Goal: Check status: Check status

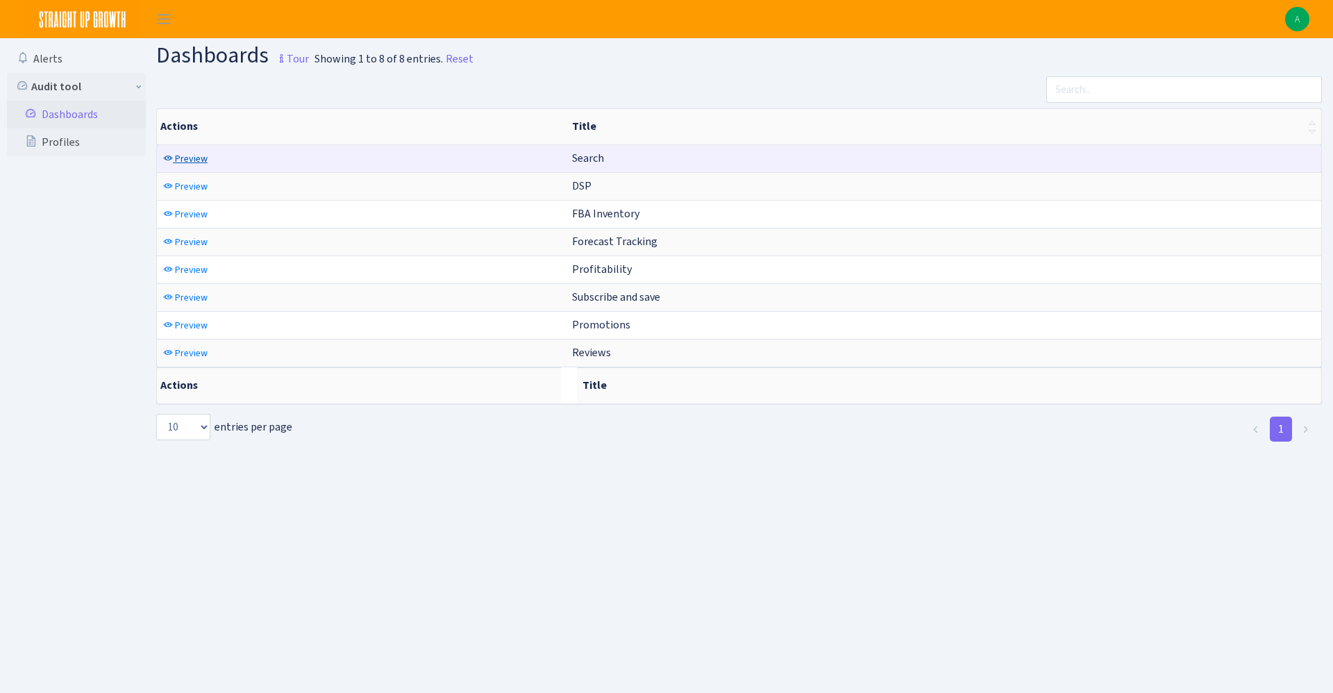
click at [185, 161] on span "Preview" at bounding box center [191, 158] width 33 height 13
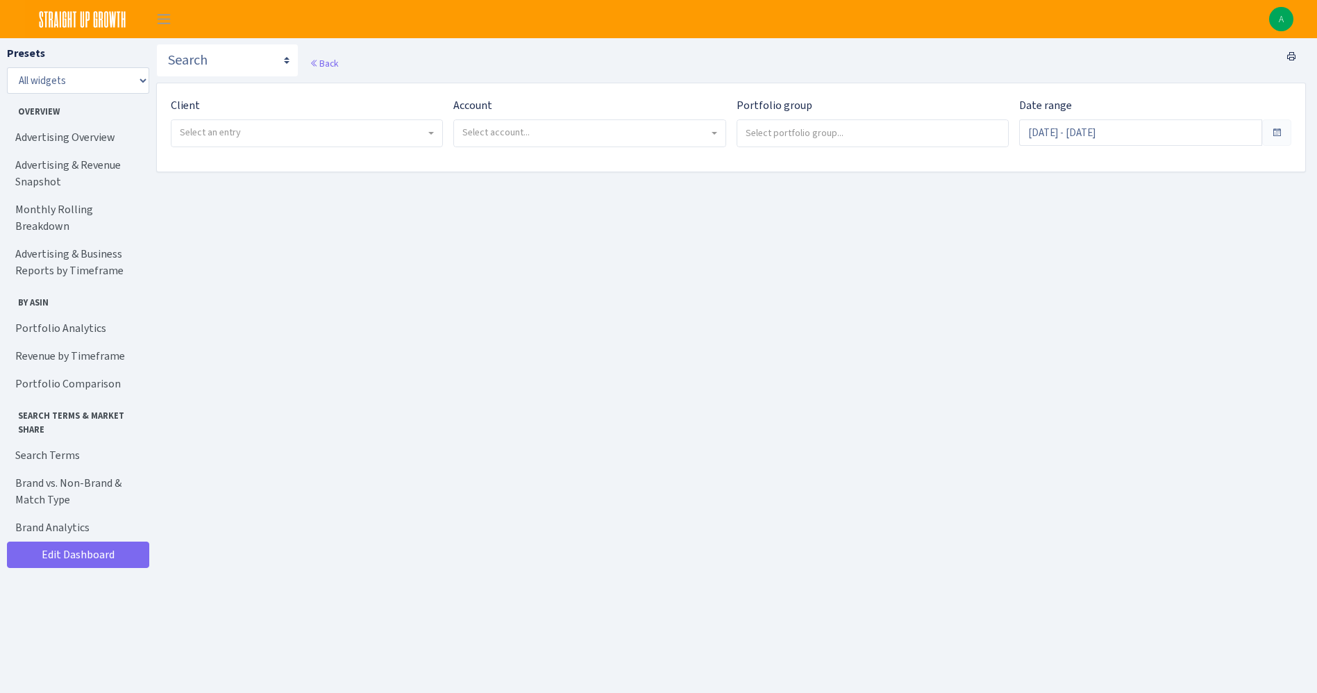
click at [230, 129] on span "Select an entry" at bounding box center [210, 132] width 61 height 13
select select "332"
select select
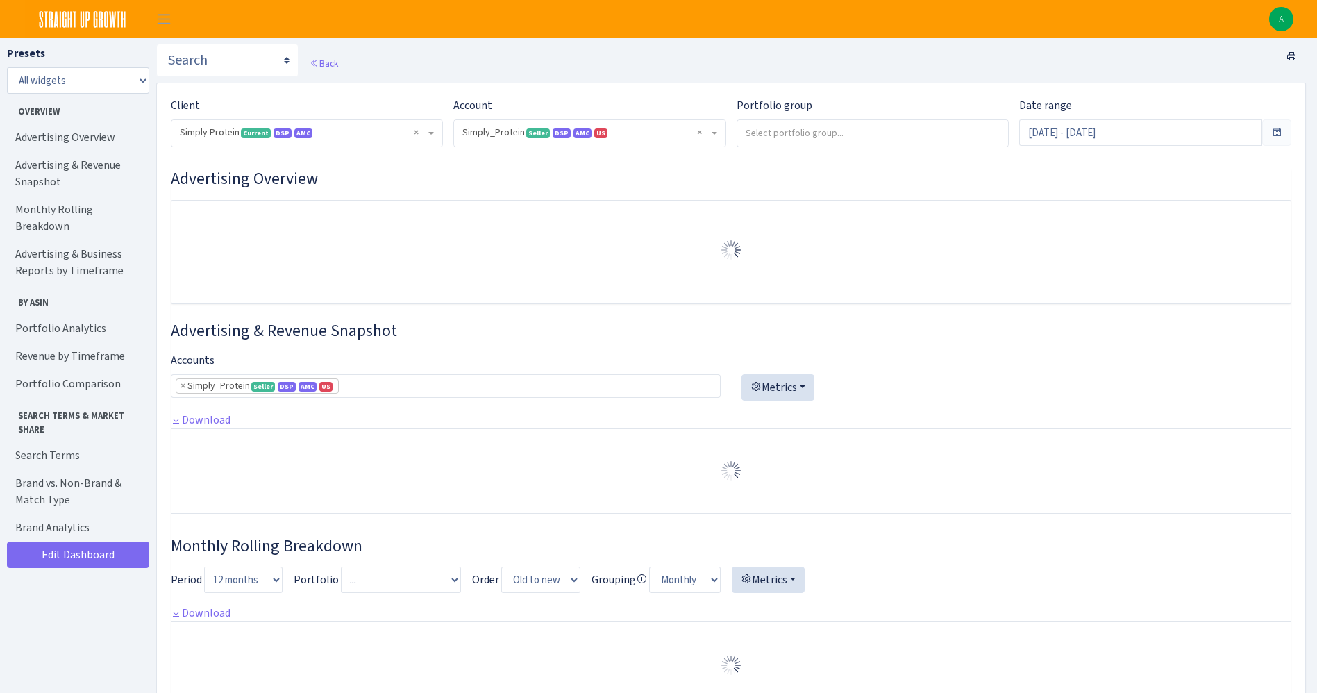
select select "470438976738569"
click at [516, 135] on span "× Simply_Protein Seller DSP AMC US 470438976738569A1B3P8939UXC7XENTITYMWGWG0Y0T…" at bounding box center [585, 133] width 246 height 14
click at [1050, 140] on input "Sep 8, 2025 - Oct 7, 2025" at bounding box center [1140, 132] width 243 height 26
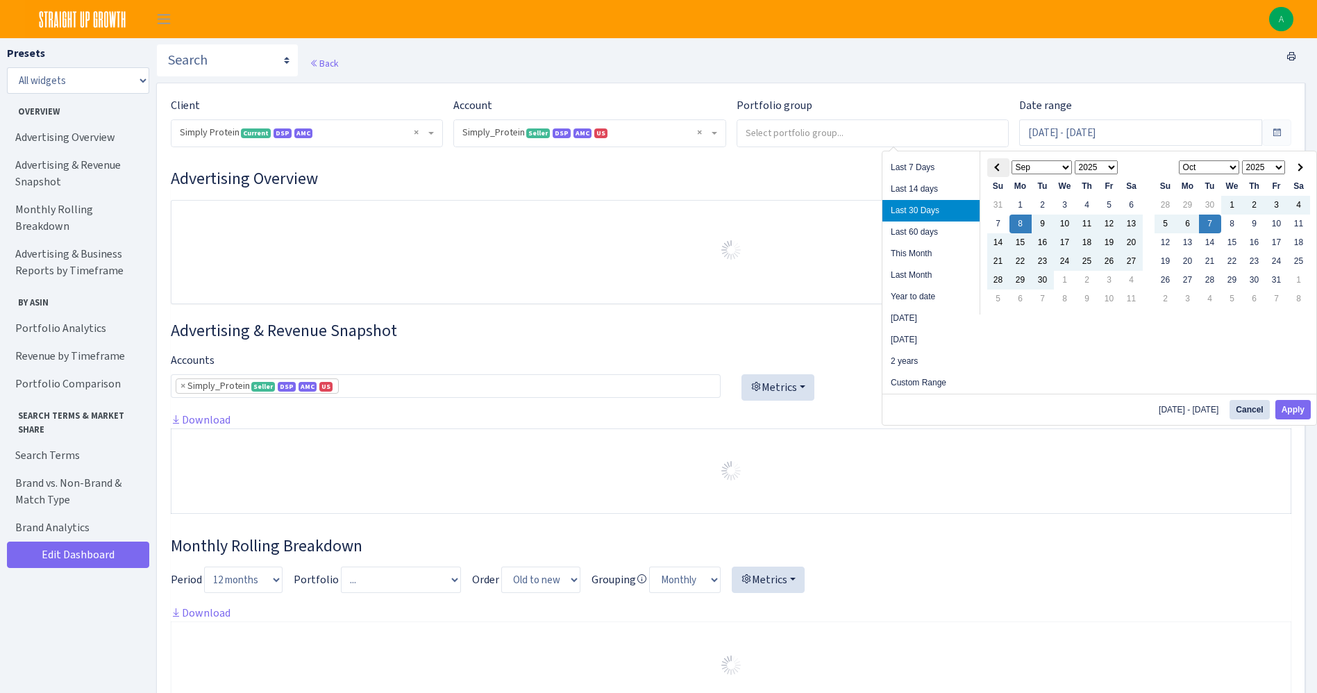
click at [1001, 169] on th at bounding box center [998, 167] width 22 height 19
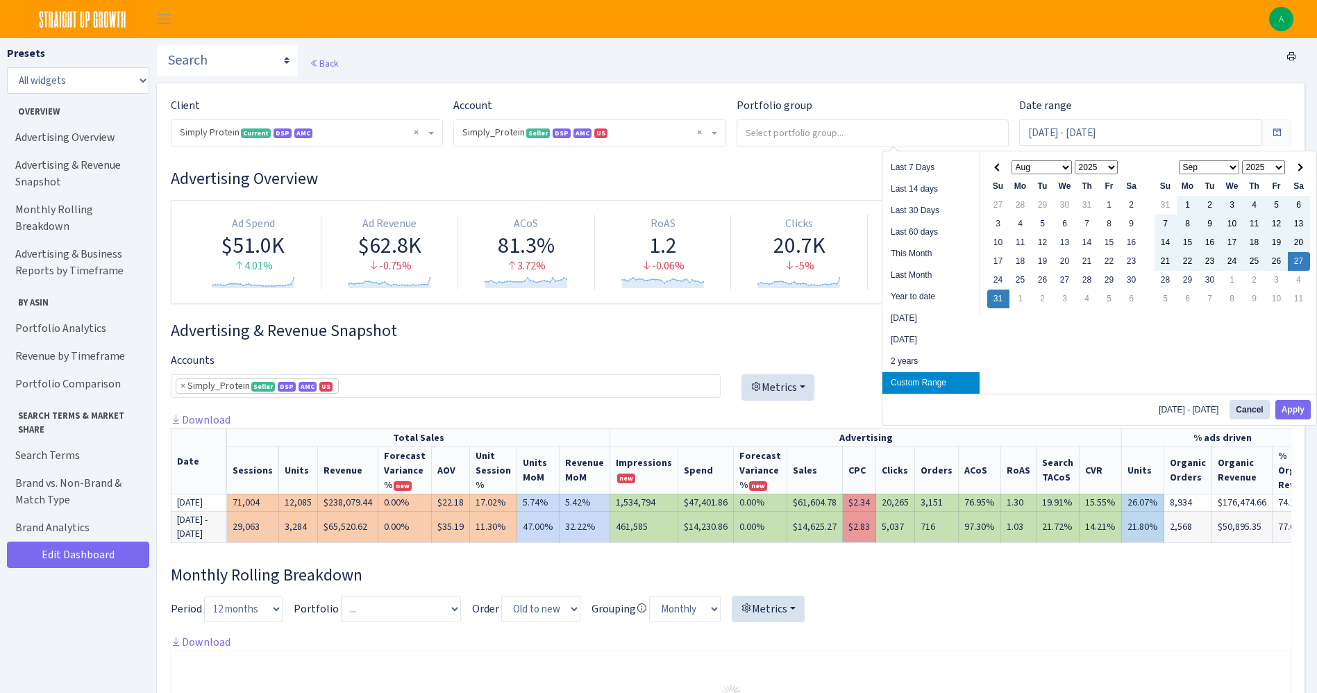
click at [1302, 420] on div "Aug 31, 2025 - Sep 27, 2025 Cancel Apply" at bounding box center [1099, 409] width 434 height 31
click at [1302, 410] on button "Apply" at bounding box center [1292, 409] width 35 height 19
type input "Aug 31, 2025 - Sep 27, 2025"
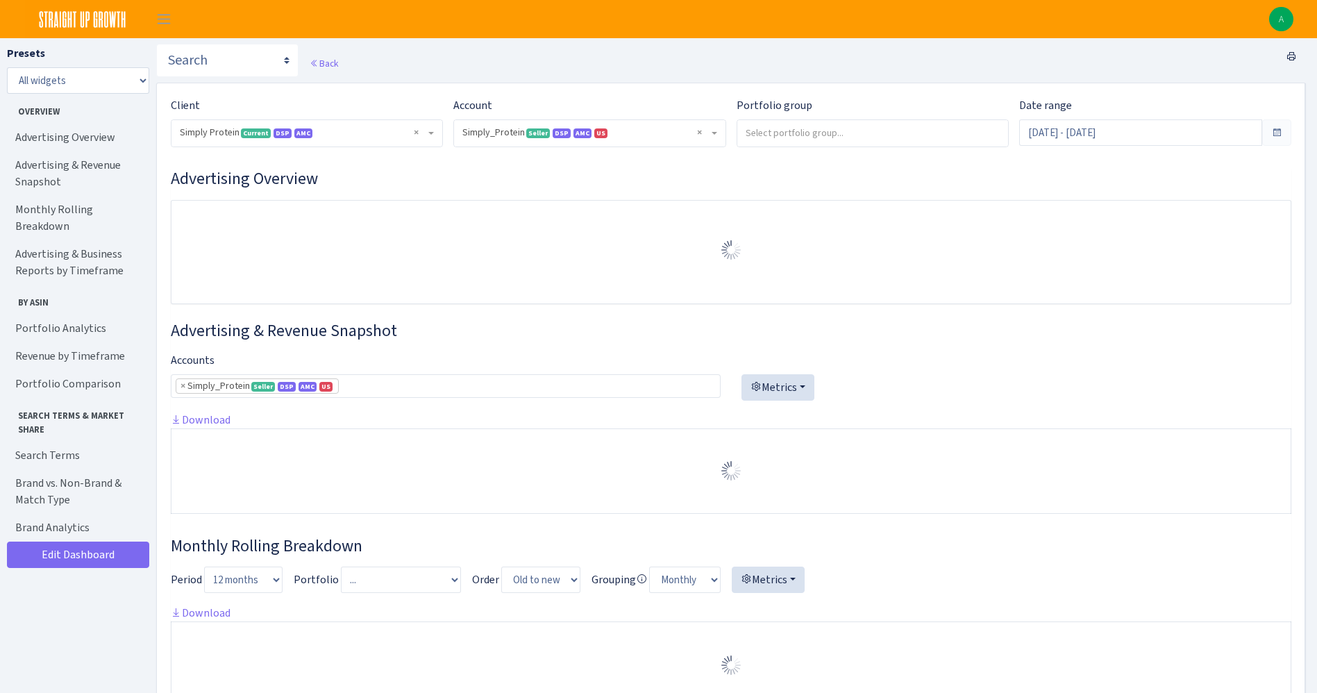
select select "470438976738569"
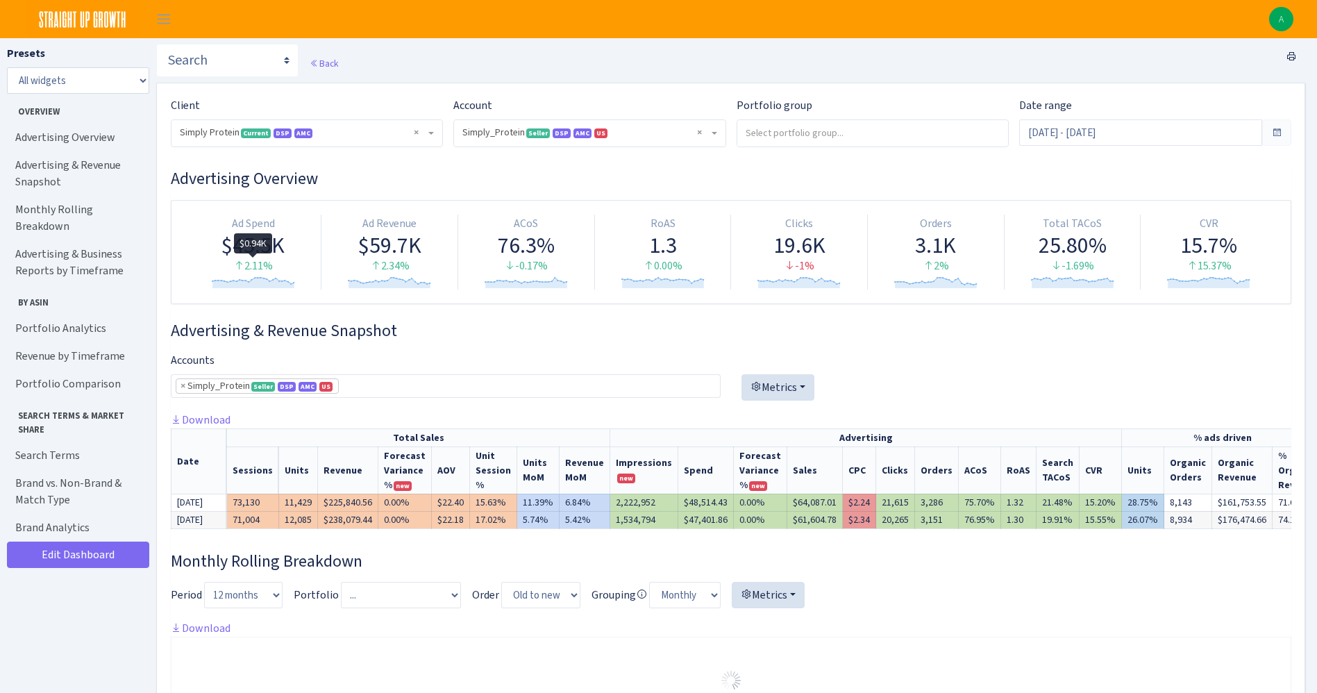
drag, startPoint x: 258, startPoint y: 244, endPoint x: 250, endPoint y: 267, distance: 24.4
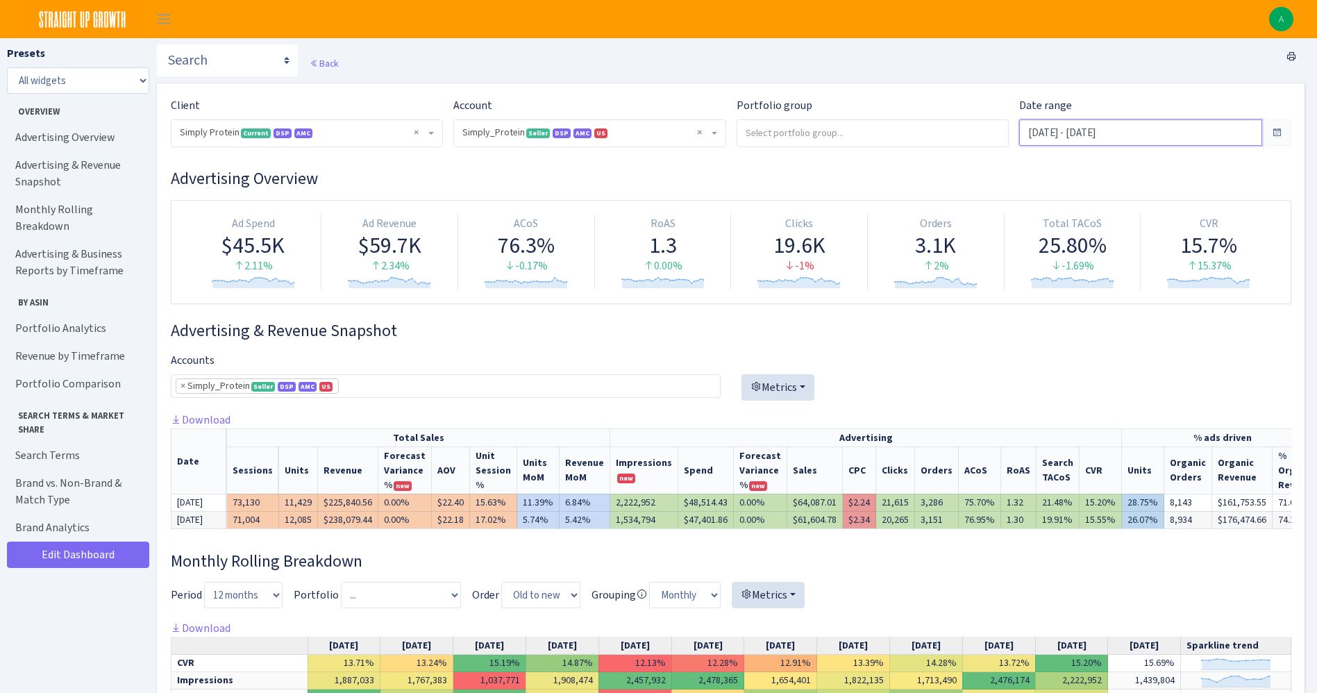
click at [1065, 129] on input "Aug 31, 2025 - Sep 27, 2025" at bounding box center [1140, 132] width 243 height 26
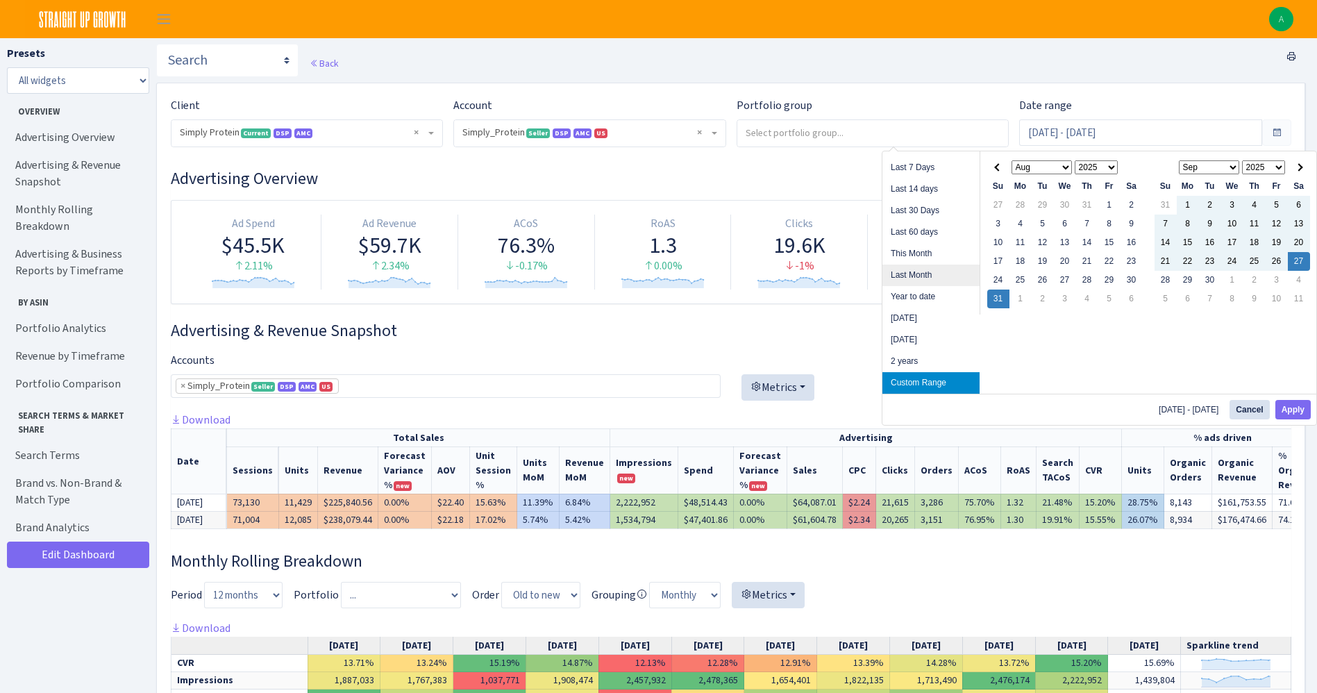
click at [936, 267] on li "Last Month" at bounding box center [930, 275] width 97 height 22
type input "[DATE] - [DATE]"
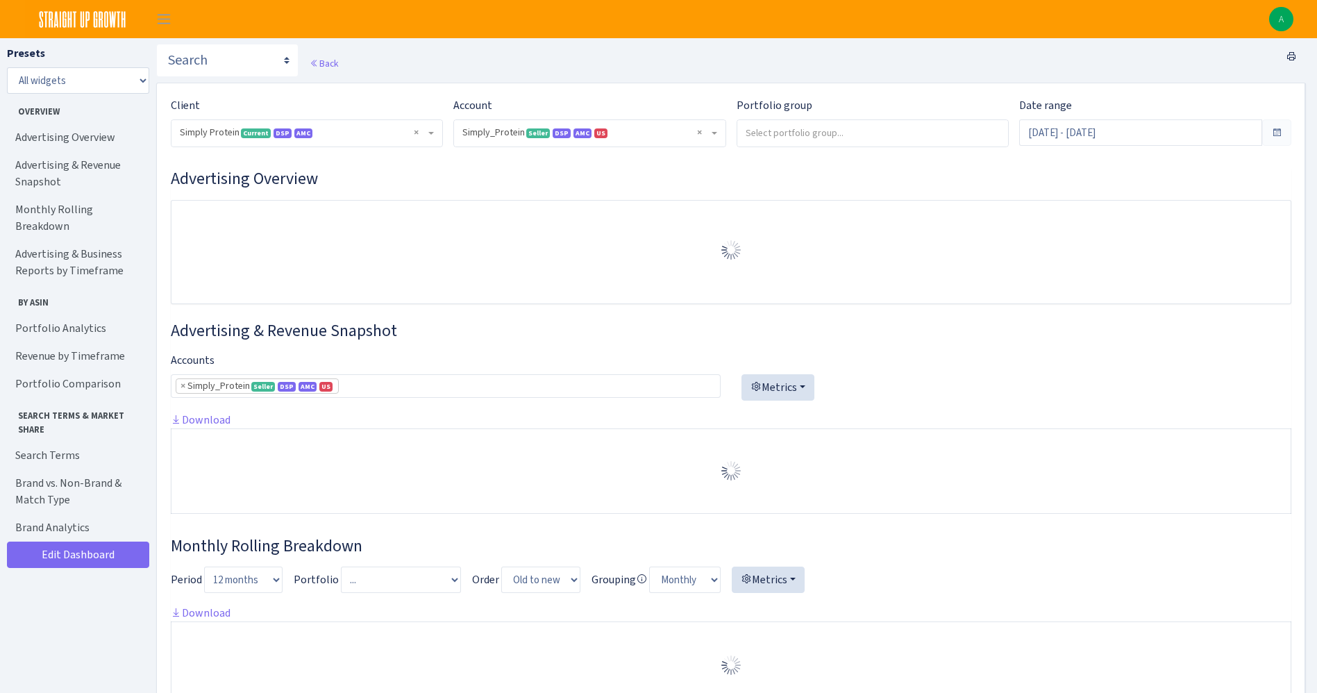
select select "470438976738569"
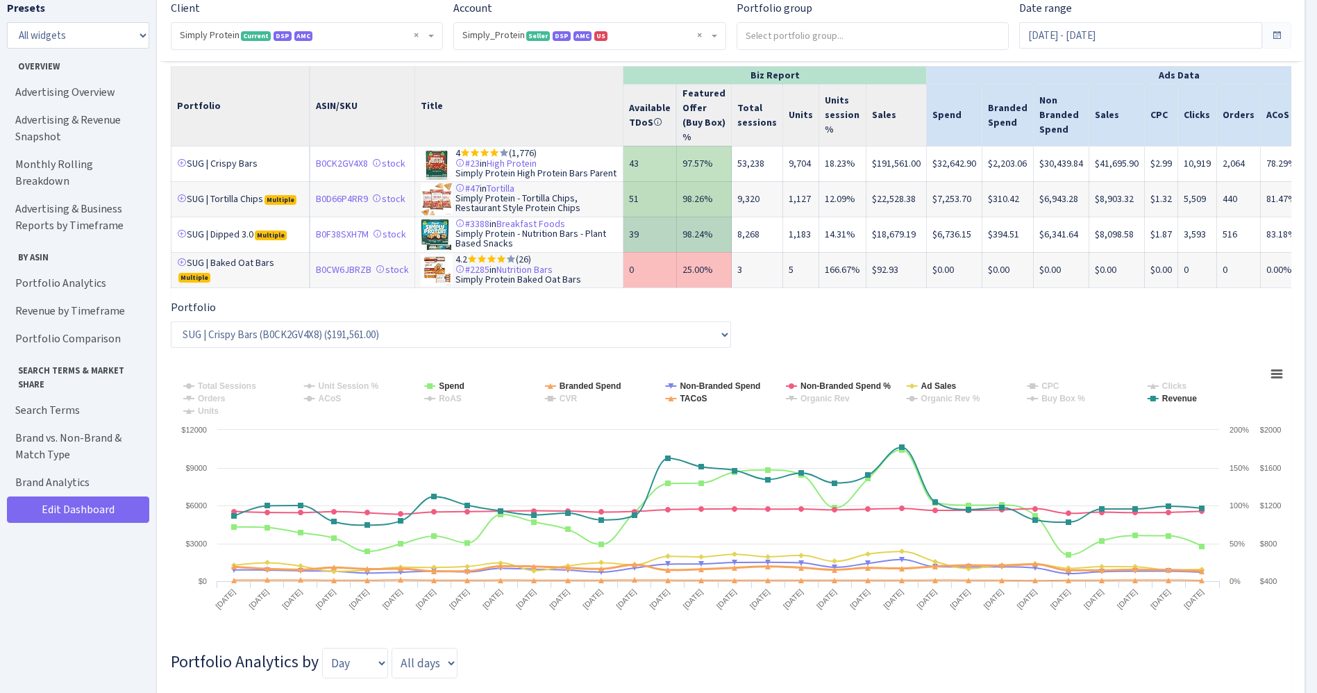
scroll to position [2083, 0]
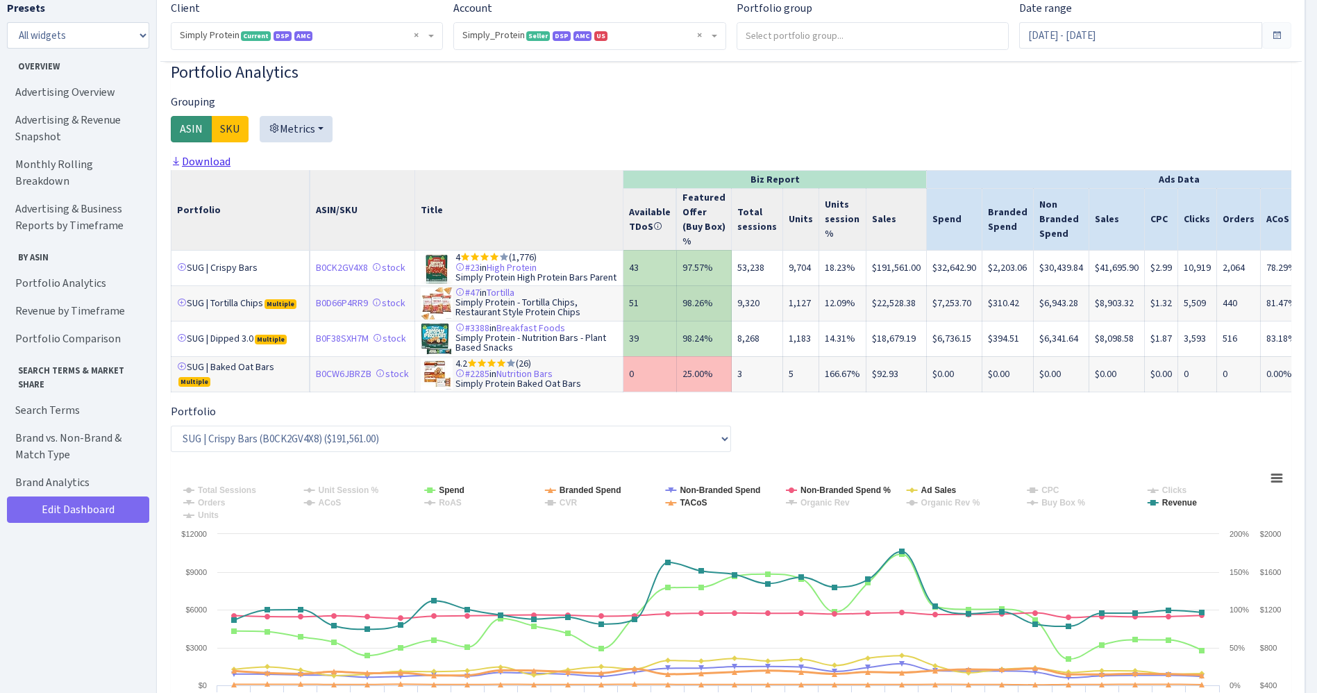
click at [208, 169] on link "Download" at bounding box center [201, 161] width 60 height 15
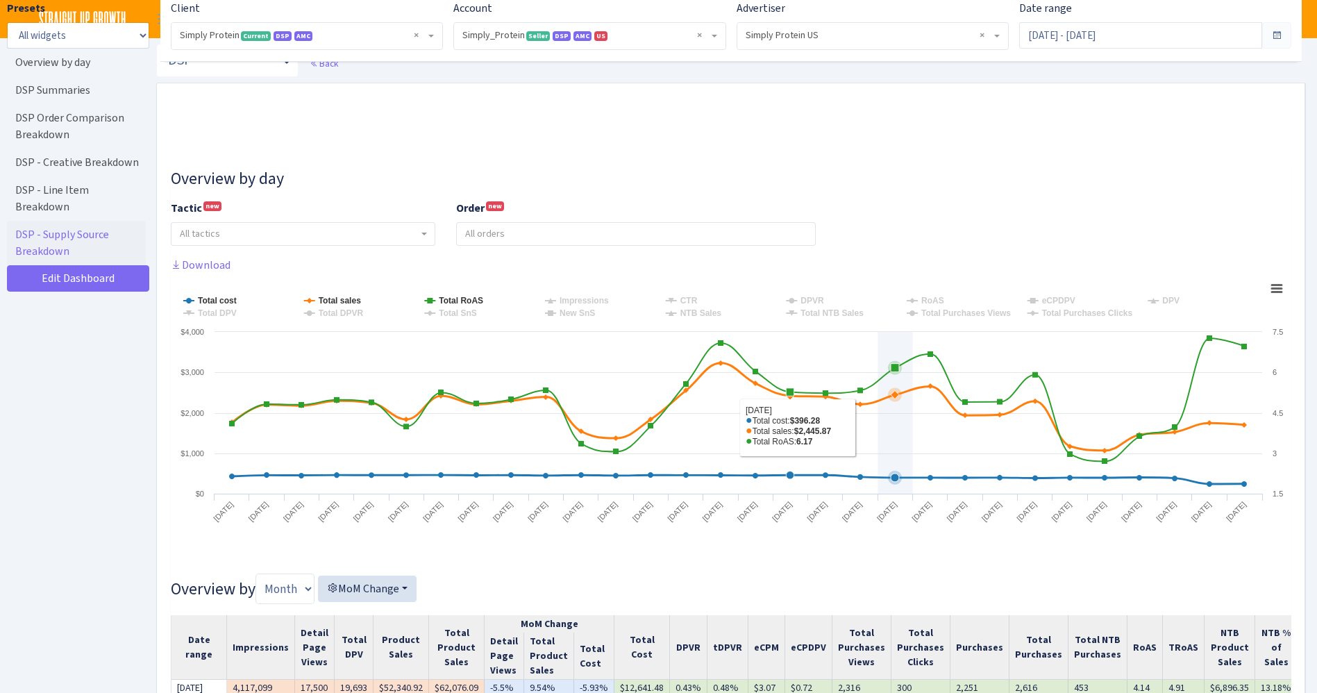
select select "470438976738569"
select select "577135095539250507"
select select
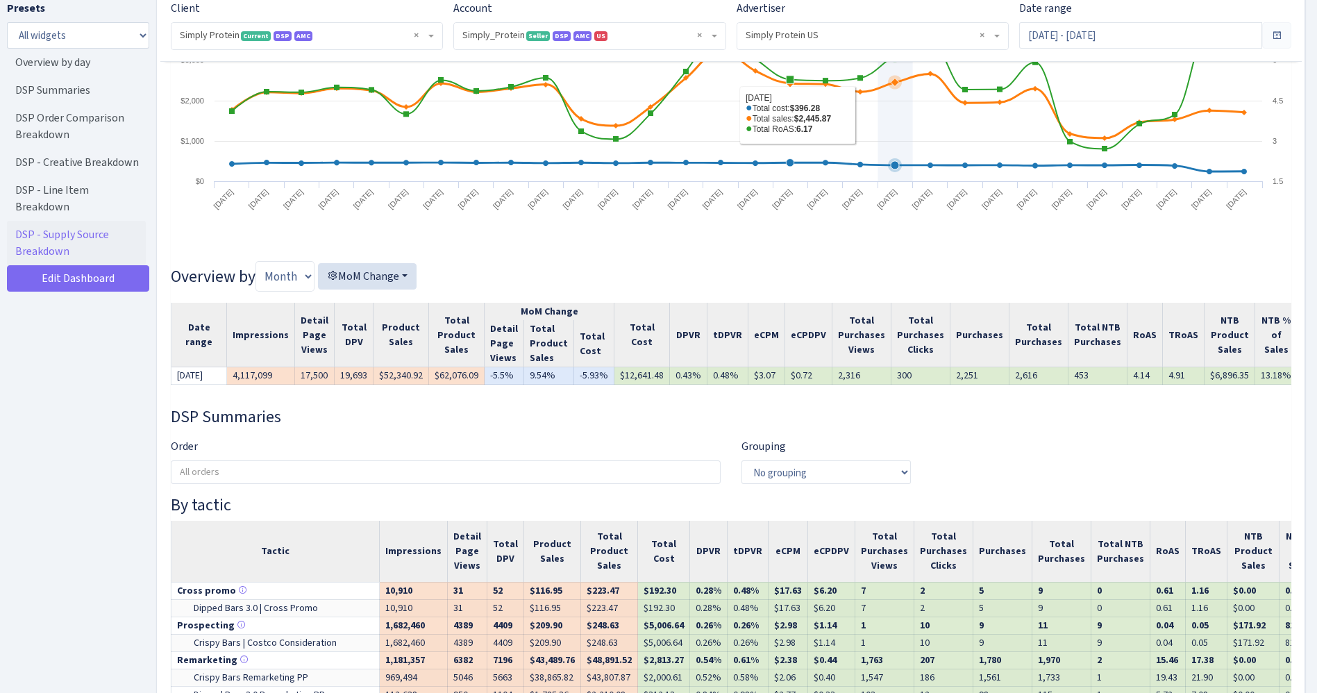
scroll to position [0, 105]
